Goal: Task Accomplishment & Management: Manage account settings

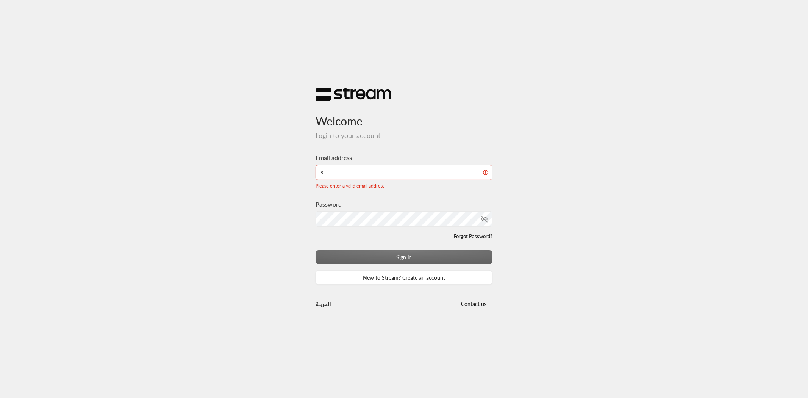
type input "[EMAIL_ADDRESS][DOMAIN_NAME]"
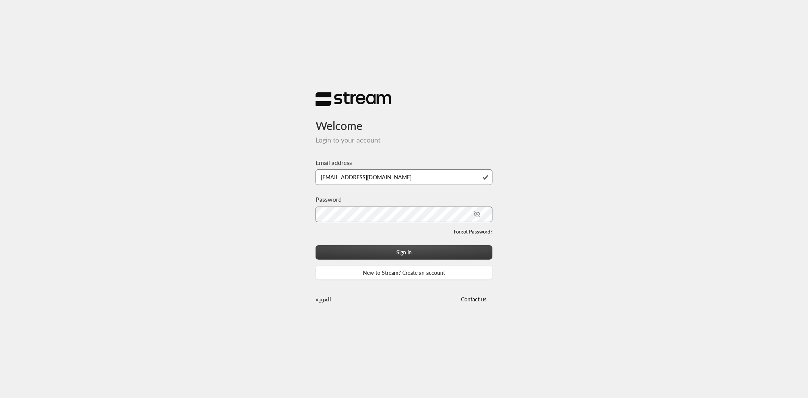
click at [402, 256] on button "Sign in" at bounding box center [403, 252] width 177 height 14
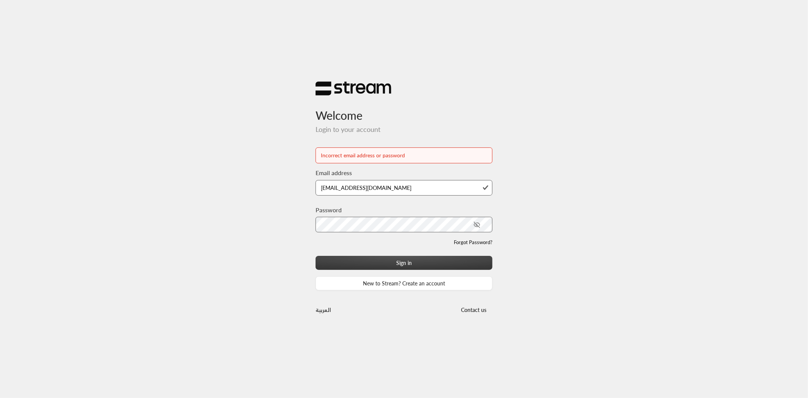
click at [389, 262] on button "Sign in" at bounding box center [403, 263] width 177 height 14
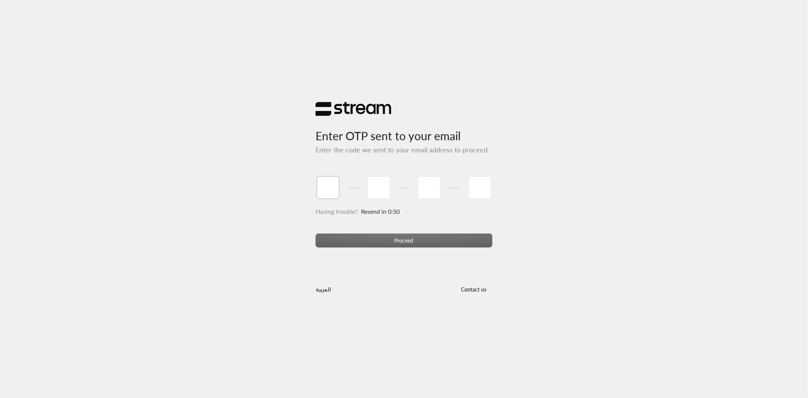
type input "0"
type input "8"
type input "9"
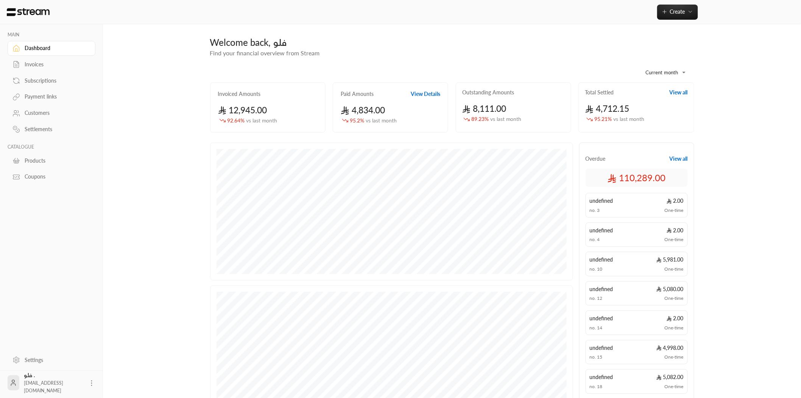
click at [45, 130] on div "Settlements" at bounding box center [55, 129] width 61 height 8
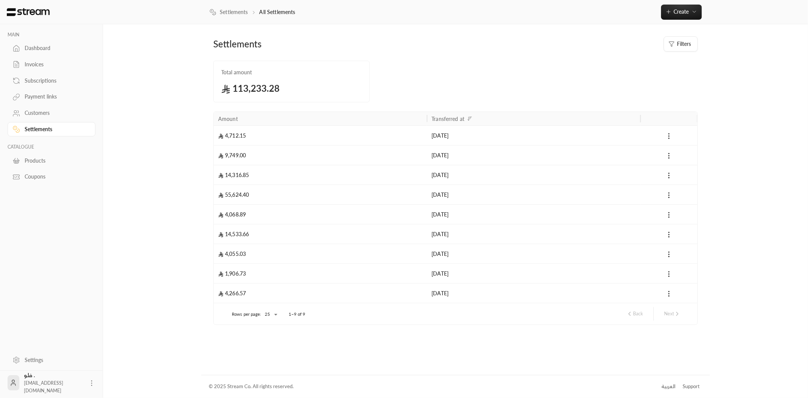
click at [39, 63] on div "Invoices" at bounding box center [55, 65] width 61 height 8
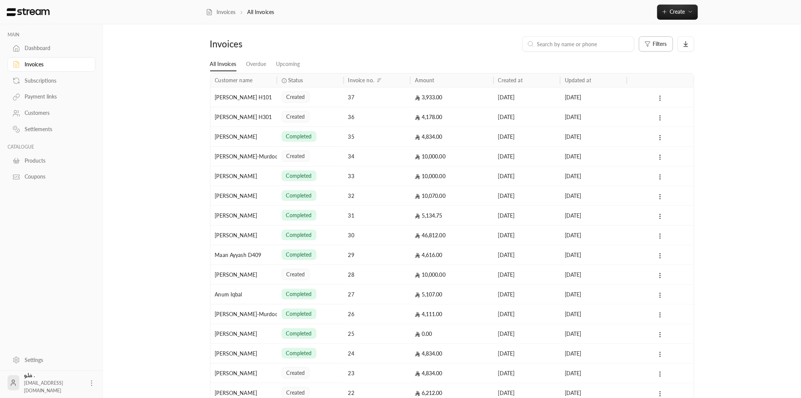
click at [663, 48] on button "Filters" at bounding box center [656, 43] width 34 height 15
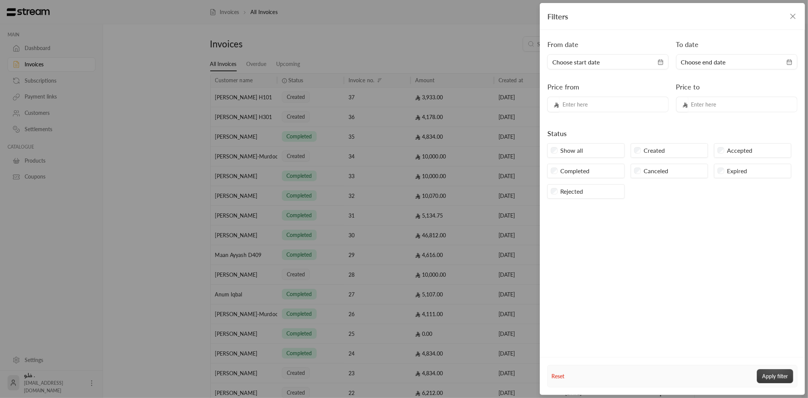
click at [776, 376] on button "Apply filter" at bounding box center [775, 376] width 36 height 14
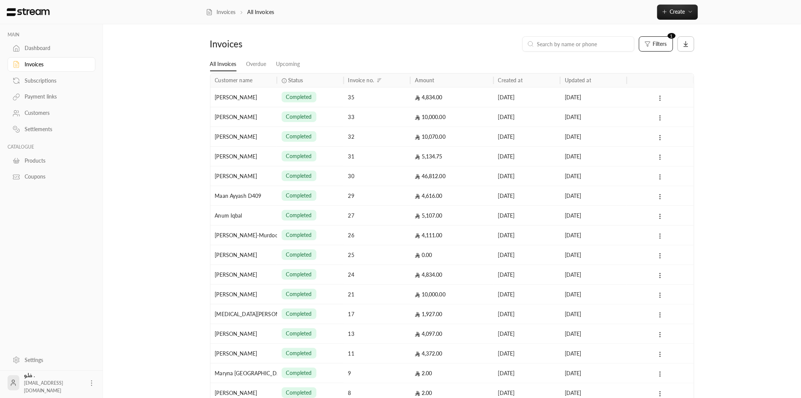
click at [685, 42] on icon at bounding box center [686, 44] width 7 height 7
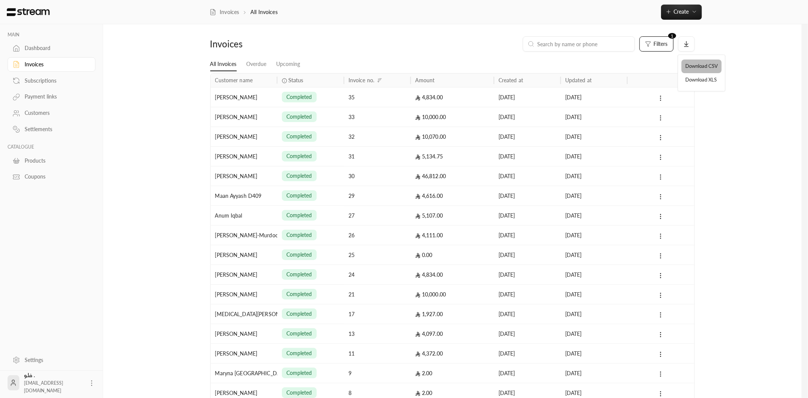
click at [698, 69] on li "Download CSV" at bounding box center [701, 66] width 40 height 14
